Goal: Transaction & Acquisition: Purchase product/service

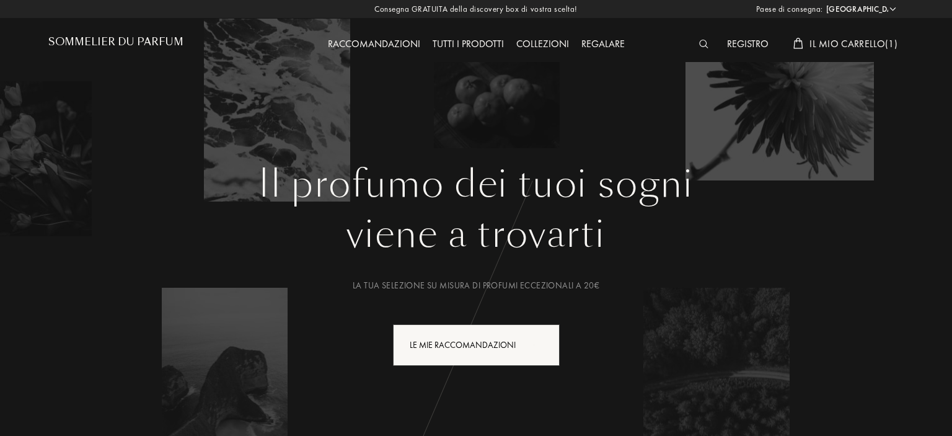
select select "IT"
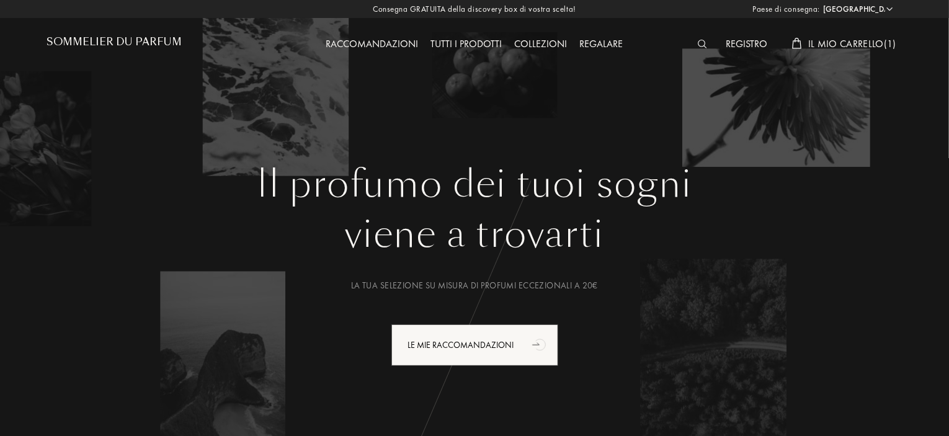
click at [482, 39] on div "Tutti i prodotti" at bounding box center [467, 45] width 84 height 16
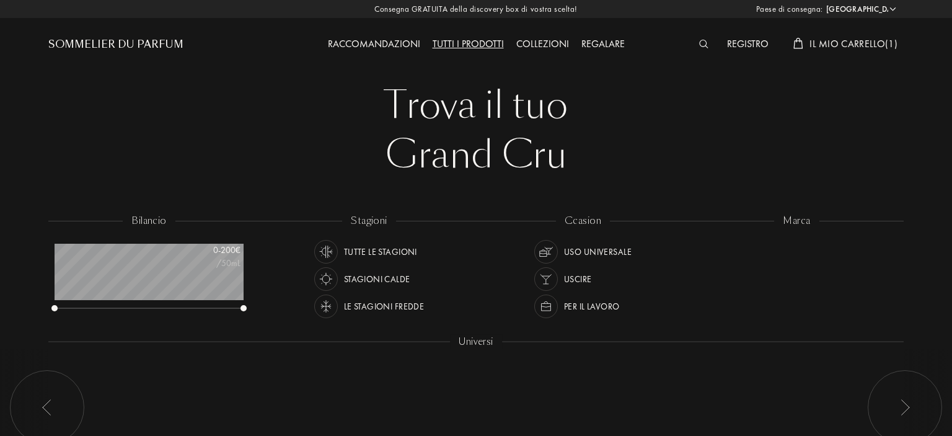
select select "IT"
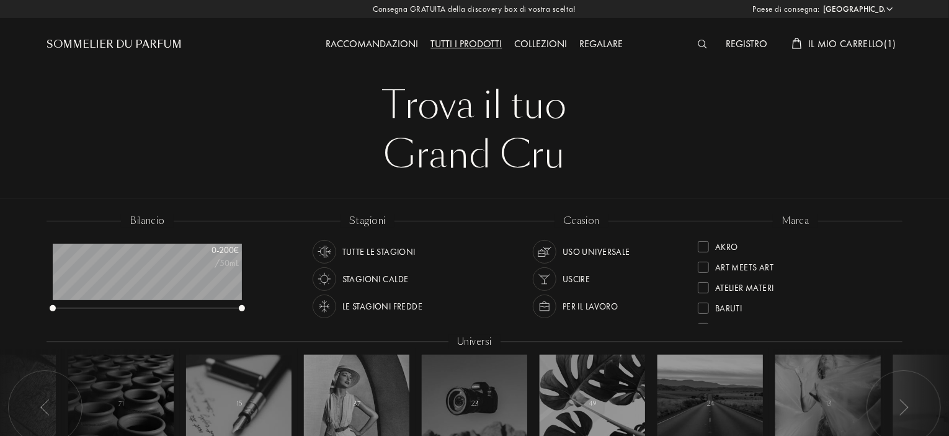
click at [691, 47] on div at bounding box center [705, 45] width 28 height 16
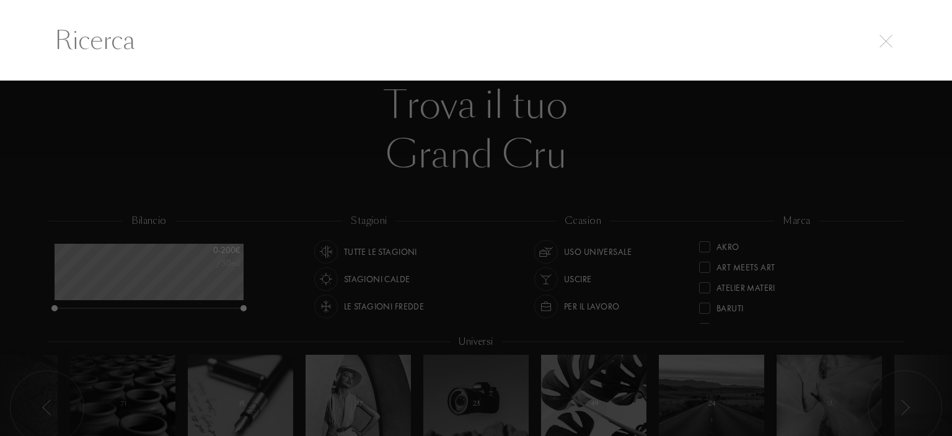
drag, startPoint x: 691, startPoint y: 46, endPoint x: 407, endPoint y: 76, distance: 284.9
click at [420, 76] on div at bounding box center [476, 40] width 952 height 81
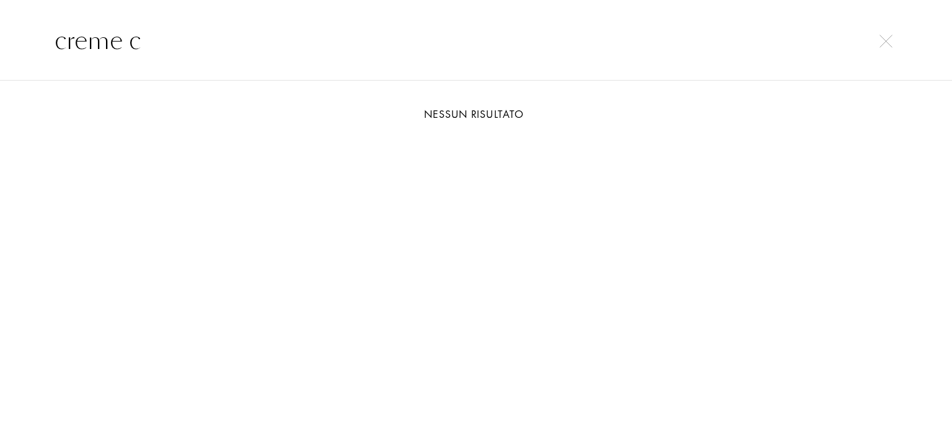
drag, startPoint x: 60, startPoint y: 43, endPoint x: 199, endPoint y: 45, distance: 138.9
click at [199, 45] on input "creme c" at bounding box center [476, 40] width 893 height 37
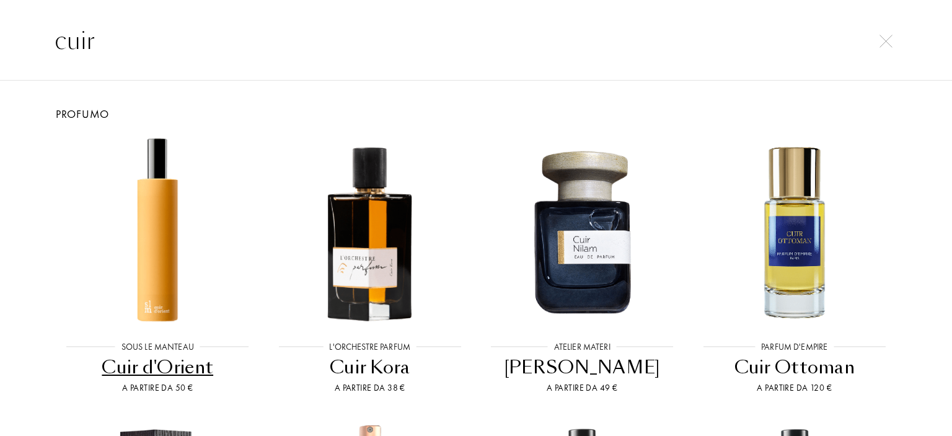
click at [66, 46] on input "cuir" at bounding box center [476, 40] width 893 height 37
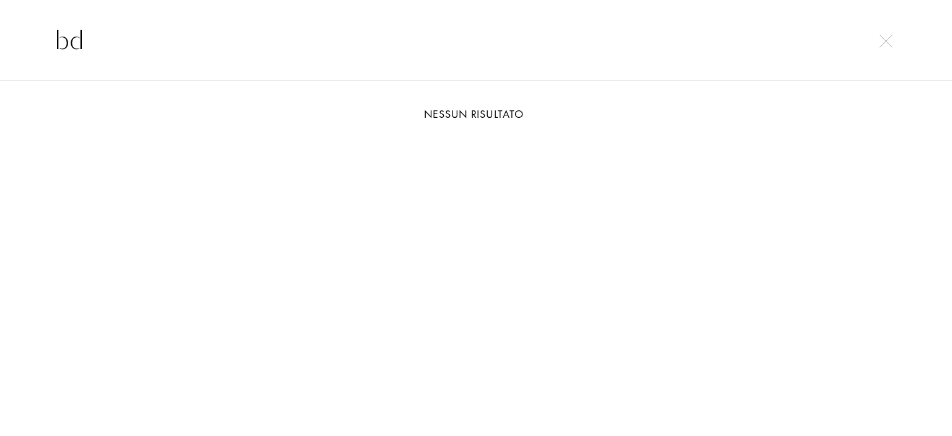
type input "b"
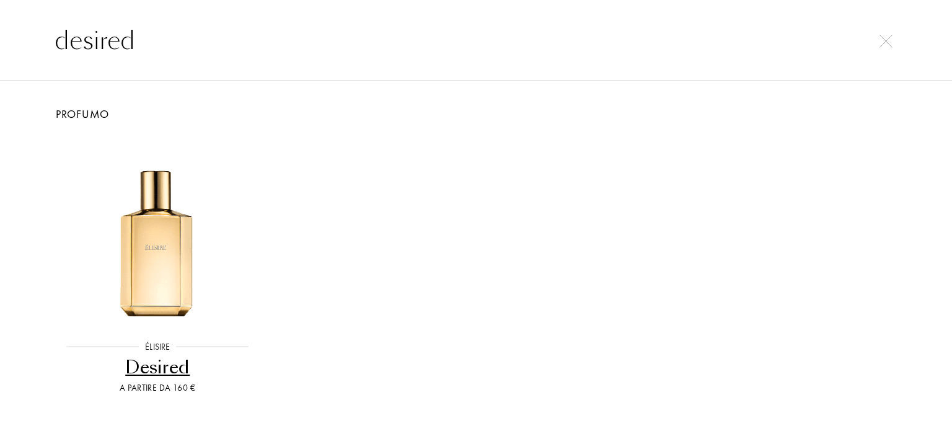
type input "desired"
click at [489, 203] on div "Élisire Élisire Desired A partire da 160 €" at bounding box center [476, 266] width 868 height 288
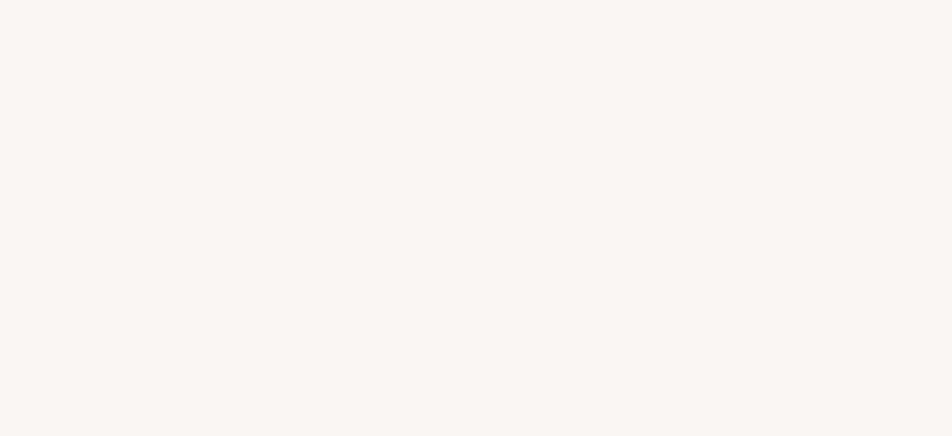
select select "IT"
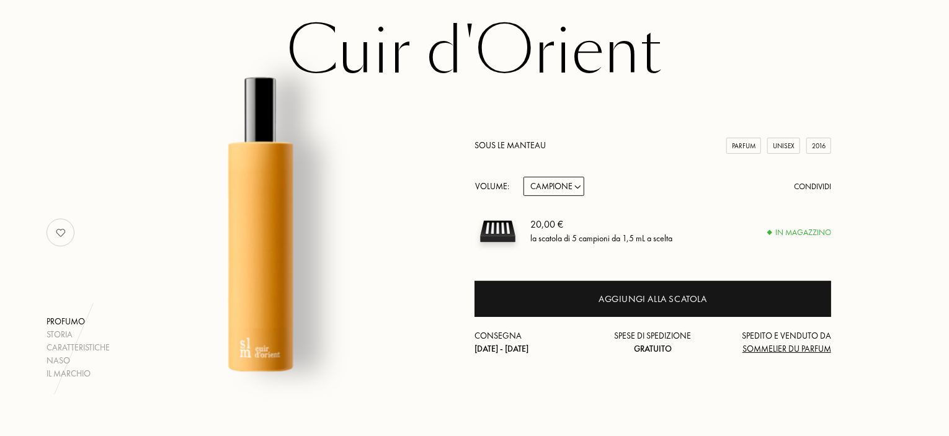
scroll to position [124, 0]
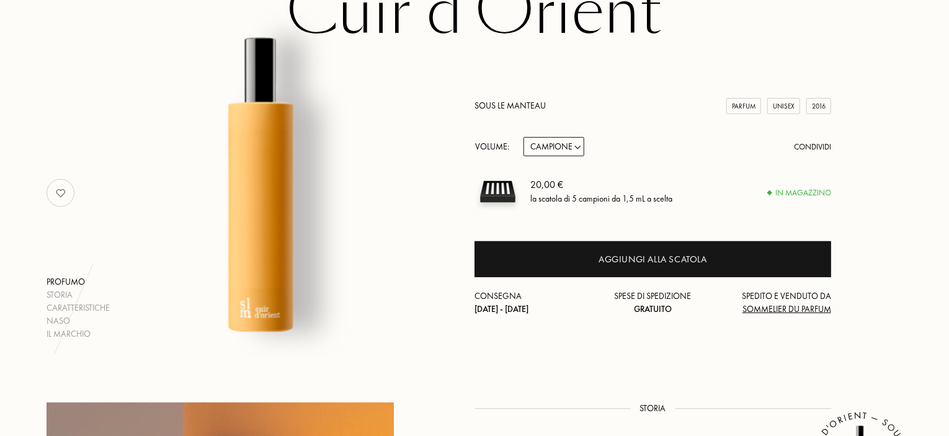
click at [575, 150] on select "Campione 14mL 50mL 100mL" at bounding box center [553, 146] width 61 height 19
select select "2"
click at [523, 137] on select "Campione 14mL 50mL 100mL" at bounding box center [553, 146] width 61 height 19
select select "2"
click at [556, 154] on select "Campione 14mL 50mL 100mL" at bounding box center [553, 146] width 61 height 19
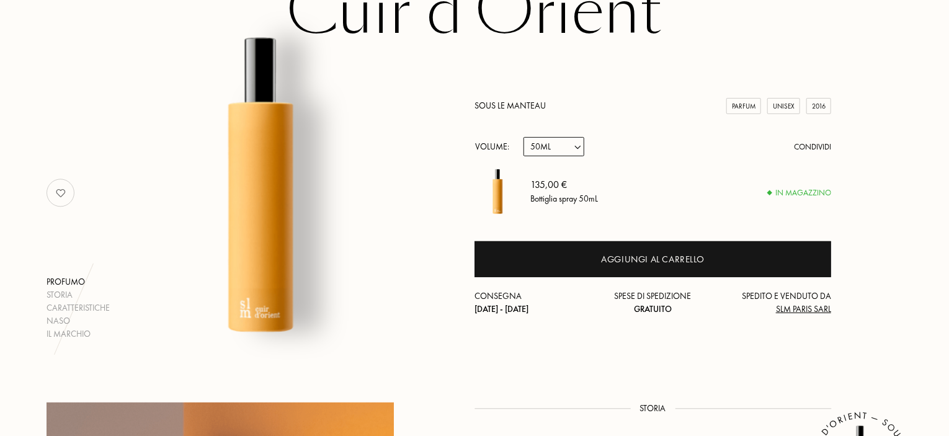
select select "3"
click at [523, 137] on select "Campione 14mL 50mL 100mL" at bounding box center [553, 146] width 61 height 19
select select "3"
click at [566, 140] on select "Campione 14mL 50mL 100mL" at bounding box center [553, 146] width 61 height 19
select select "2"
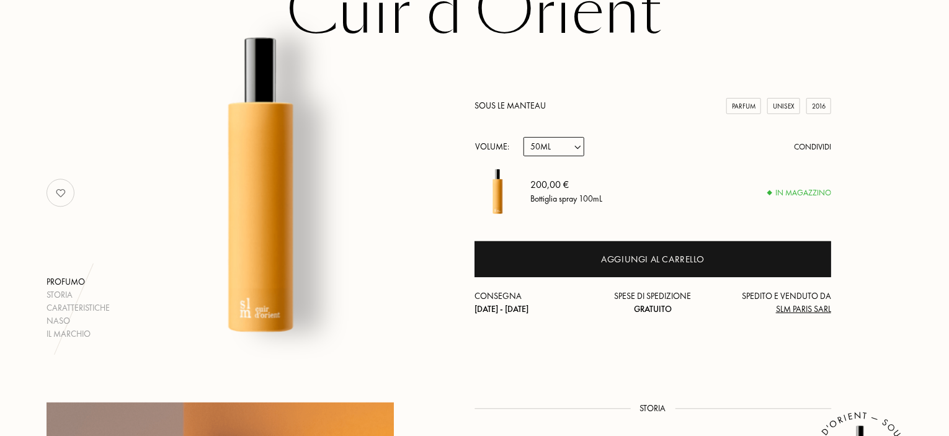
click at [523, 137] on select "Campione 14mL 50mL 100mL" at bounding box center [553, 146] width 61 height 19
select select "2"
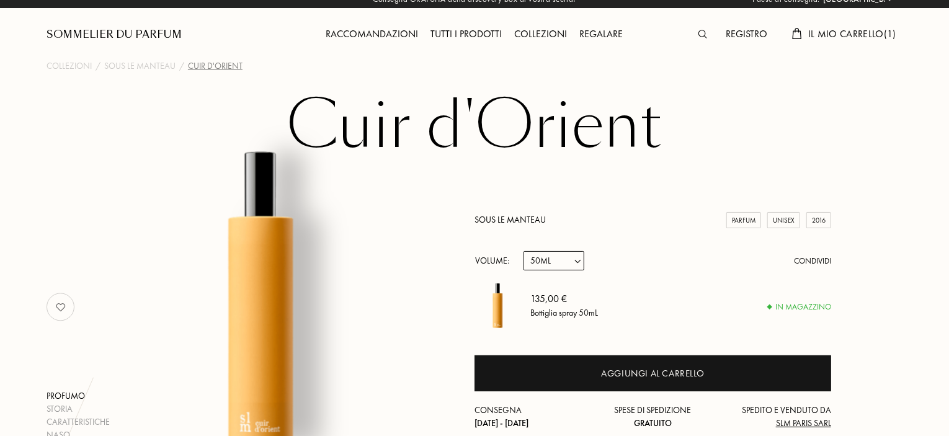
scroll to position [0, 0]
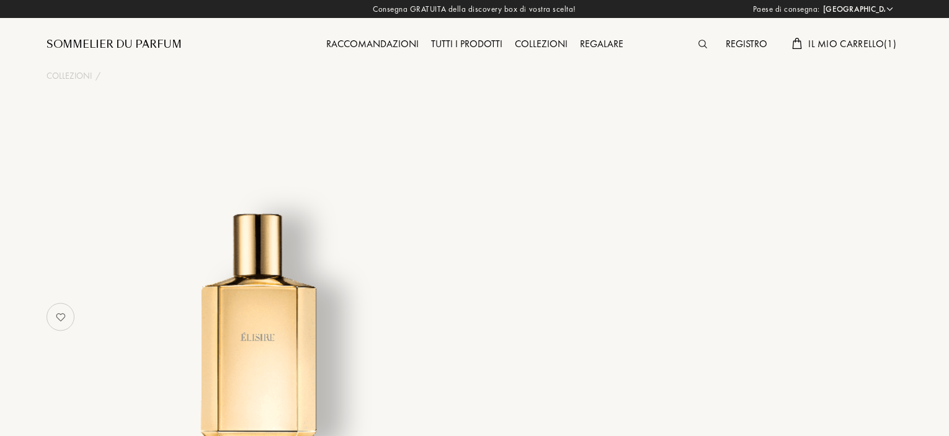
select select "IT"
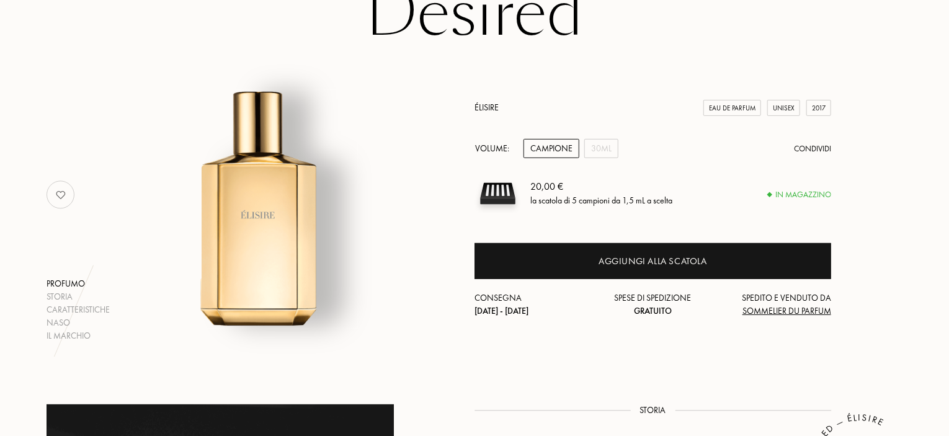
scroll to position [124, 0]
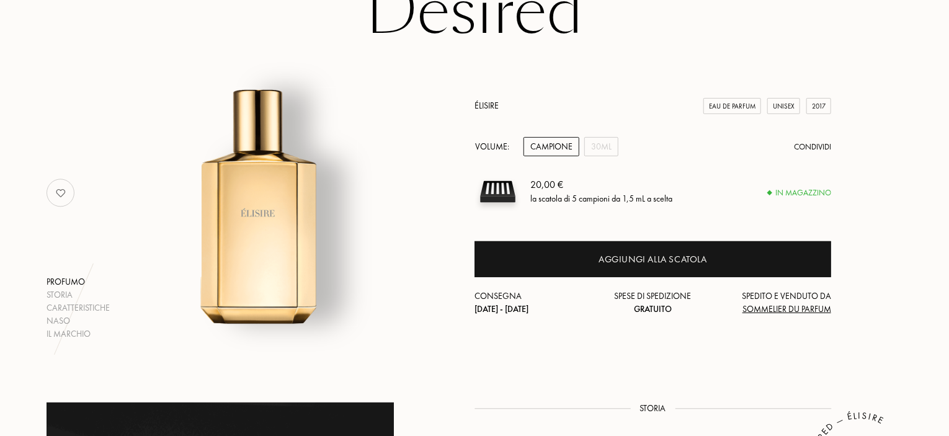
click at [556, 153] on div "Campione" at bounding box center [551, 146] width 56 height 19
click at [594, 144] on div "30mL" at bounding box center [601, 146] width 34 height 19
